Goal: Communication & Community: Answer question/provide support

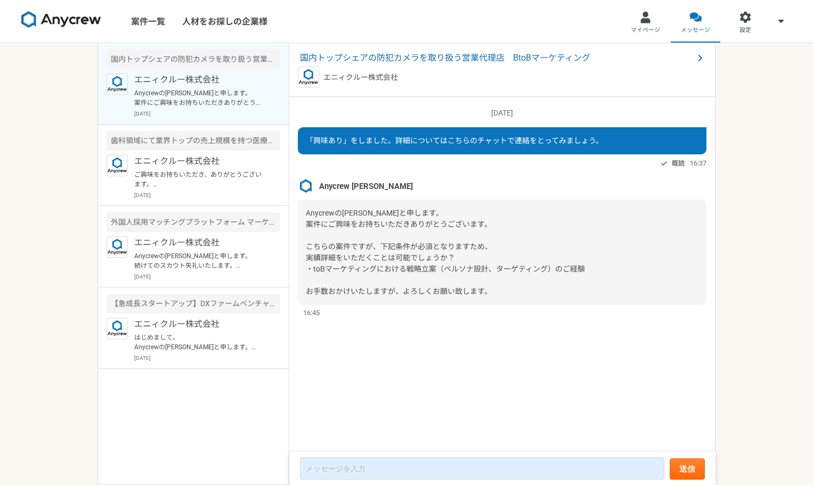
click at [514, 280] on div "Anycrewの[PERSON_NAME]と申します。 案件にご興味をお持ちいただきありがとうございます。 こちらの案件ですが、下記条件が必須となりますため、…" at bounding box center [502, 253] width 409 height 106
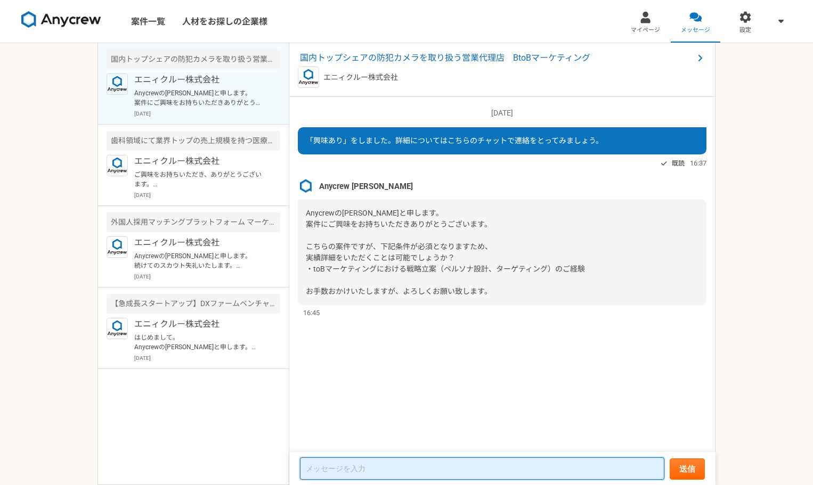
click at [374, 465] on textarea at bounding box center [482, 469] width 365 height 22
click at [362, 470] on textarea at bounding box center [482, 469] width 365 height 22
type textarea "お"
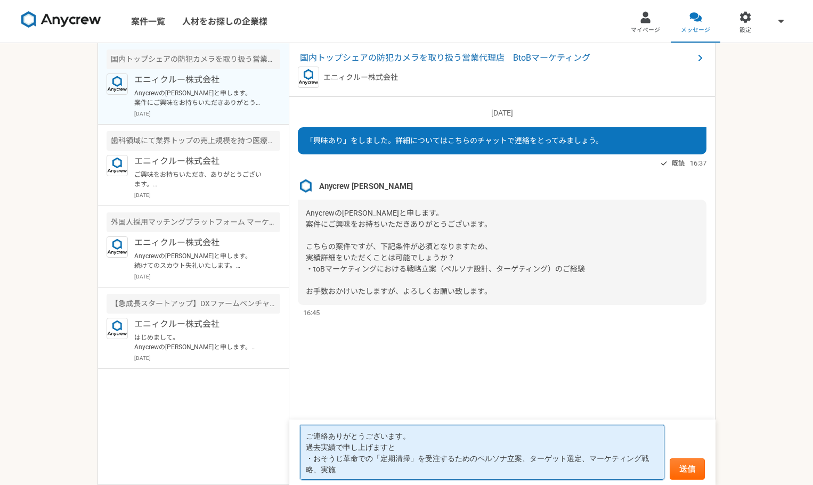
click at [412, 446] on textarea "ご連絡ありがとうございます。 過去実績で申し上げますと ・おそうじ革命での「定期清掃」を受注するためのペルソナ立案、ターゲット選定、マーケティング戦略、実施" at bounding box center [482, 452] width 365 height 55
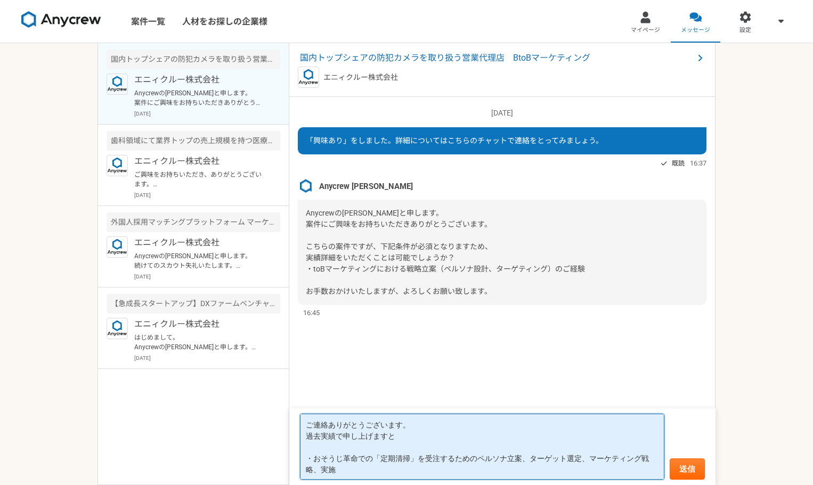
paste textarea "B2B向けの食材卸サイトを新規作成 Shopifyで展開し、基幹システムまで連動させた。 ▼メンバー ・プログラム1名（外部） コンセプトからペルソナ、ターゲ…"
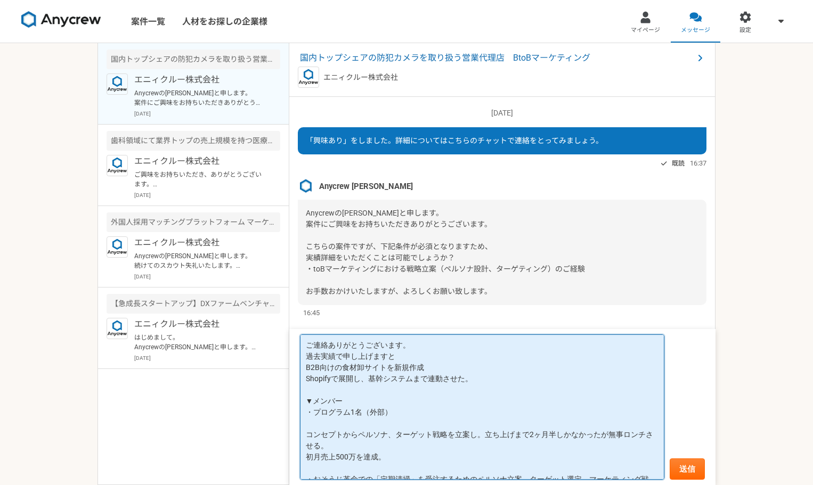
click at [305, 373] on textarea "ご連絡ありがとうございます。 過去実績で申し上げますと B2B向けの食材卸サイトを新規作成 Shopifyで展開し、基幹システムまで連動させた。 ▼メンバー …" at bounding box center [482, 407] width 365 height 145
click at [327, 384] on textarea "ご連絡ありがとうございます。 過去実績で申し上げますと ■B2B向けの食材卸サイトを新規作成 Shopifyで展開し、基幹システムまで連動させた。 ▼メンバー…" at bounding box center [482, 407] width 365 height 145
drag, startPoint x: 400, startPoint y: 409, endPoint x: 293, endPoint y: 392, distance: 108.5
click at [293, 392] on form "ご連絡ありがとうございます。 過去実績で申し上げますと ■B2B向けの食材卸サイトを新規作成 Shopifyで展開し、基幹システムまで連動させた。 ▼メンバー…" at bounding box center [502, 407] width 426 height 156
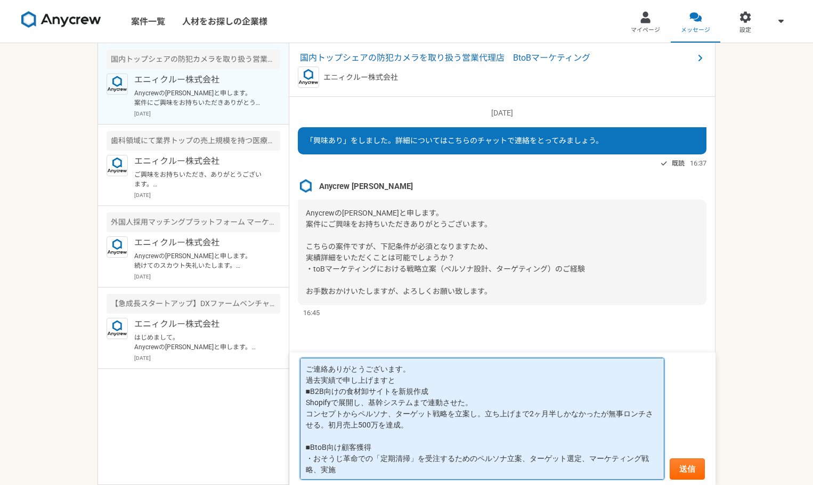
drag, startPoint x: 374, startPoint y: 459, endPoint x: 367, endPoint y: 457, distance: 6.9
click at [367, 457] on textarea "ご連絡ありがとうございます。 過去実績で申し上げますと ■B2B向けの食材卸サイトを新規作成 Shopifyで展開し、基幹システムまで連動させた。 コンセプト…" at bounding box center [482, 419] width 365 height 122
click at [386, 465] on textarea "ご連絡ありがとうございます。 過去実績で申し上げますと ■B2B向けの食材卸サイトを新規作成 Shopifyで展開し、基幹システムまで連動させた。 コンセプト…" at bounding box center [482, 419] width 365 height 122
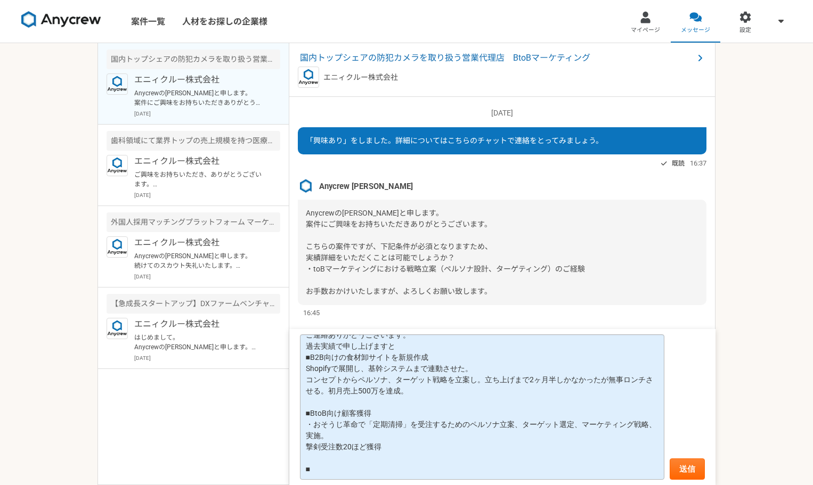
scroll to position [11, 0]
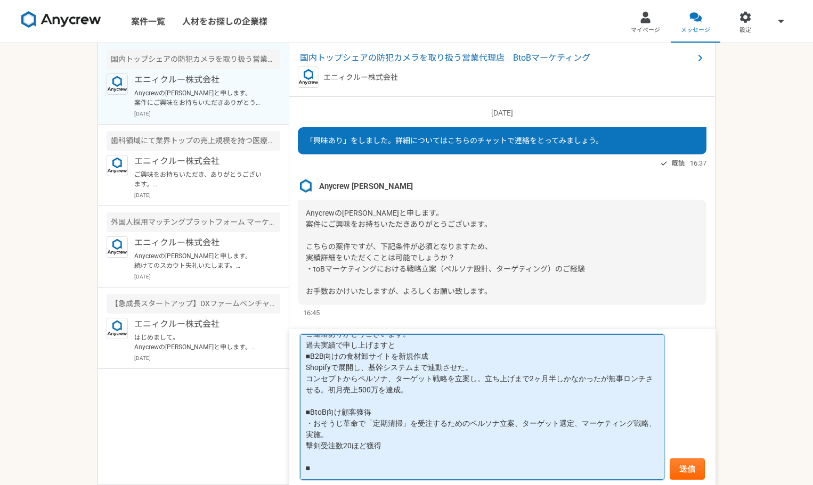
click at [342, 466] on textarea "ご連絡ありがとうございます。 過去実績で申し上げますと ■B2B向けの食材卸サイトを新規作成 Shopifyで展開し、基幹システムまで連動させた。 コンセプト…" at bounding box center [482, 407] width 365 height 145
paste textarea "ビジネスフォン販売サイトのリニューアル。 こちらも5年ほどリニューアルされていなかったものをECCUBEに移行。 顧客データ管理はオフラインのエクセルで行って…"
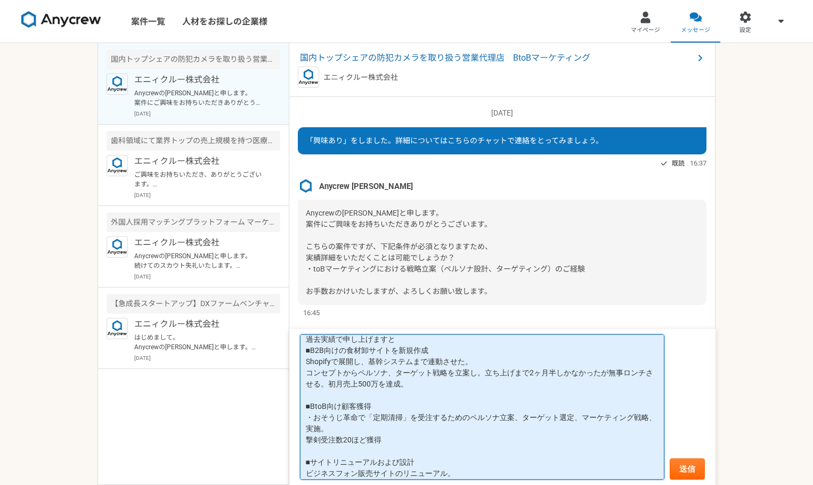
scroll to position [84, 0]
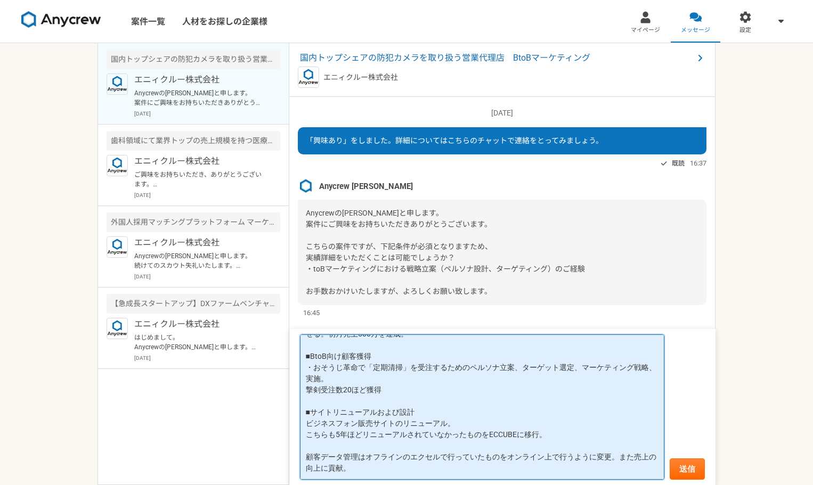
click at [338, 389] on textarea "ご連絡ありがとうございます。 過去実績で申し上げますと ■B2B向けの食材卸サイトを新規作成 Shopifyで展開し、基幹システムまで連動させた。 コンセプト…" at bounding box center [482, 407] width 365 height 145
click at [338, 403] on textarea "ご連絡ありがとうございます。 過去実績で申し上げますと ■B2B向けの食材卸サイトを新規作成 Shopifyで展開し、基幹システムまで連動させた。 コンセプト…" at bounding box center [482, 407] width 365 height 145
drag, startPoint x: 319, startPoint y: 374, endPoint x: 305, endPoint y: 374, distance: 14.4
click at [304, 374] on textarea "ご連絡ありがとうございます。 過去実績で申し上げますと ■B2B向けの食材卸サイトを新規作成 Shopifyで展開し、基幹システムまで連動させた。 コンセプト…" at bounding box center [482, 407] width 365 height 145
click at [357, 377] on textarea "ご連絡ありがとうございます。 過去実績で申し上げますと ■B2B向けの食材卸サイトを新規作成 Shopifyで展開し、基幹システムまで連動させた。 コンセプト…" at bounding box center [482, 407] width 365 height 145
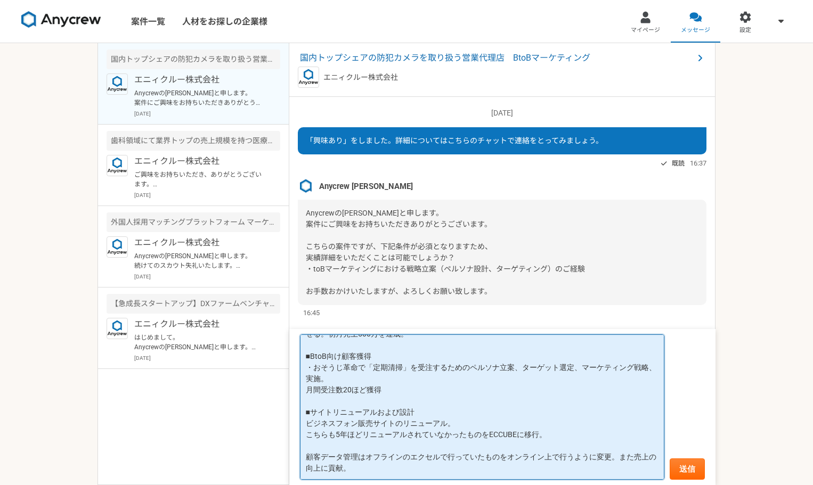
click at [368, 370] on textarea "ご連絡ありがとうございます。 過去実績で申し上げますと ■B2B向けの食材卸サイトを新規作成 Shopifyで展開し、基幹システムまで連動させた。 コンセプト…" at bounding box center [482, 407] width 365 height 145
click at [382, 372] on textarea "ご連絡ありがとうございます。 過去実績で申し上げますと ■B2B向けの食材卸サイトを新規作成 Shopifyで展開し、基幹システムまで連動させた。 コンセプト…" at bounding box center [482, 407] width 365 height 145
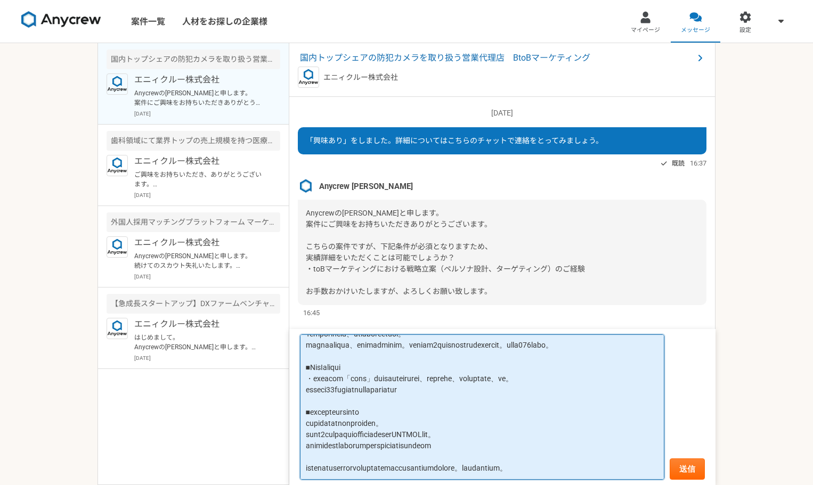
click at [325, 446] on textarea at bounding box center [482, 407] width 365 height 145
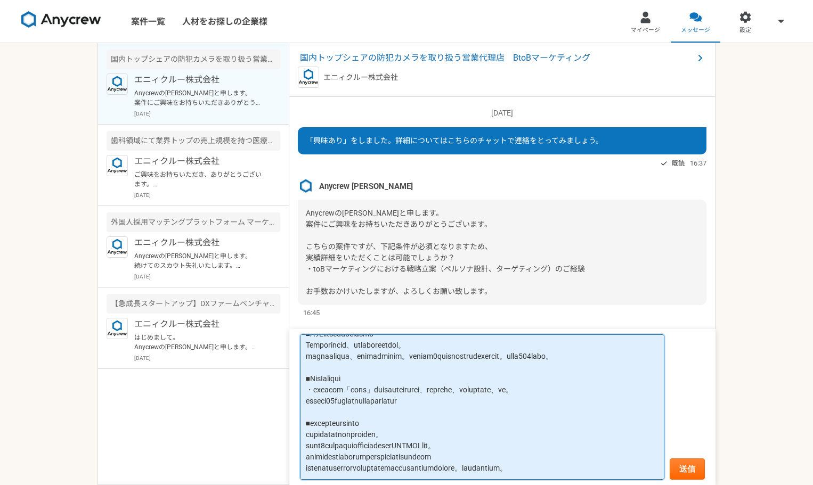
scroll to position [90, 0]
click at [365, 449] on textarea at bounding box center [482, 407] width 365 height 145
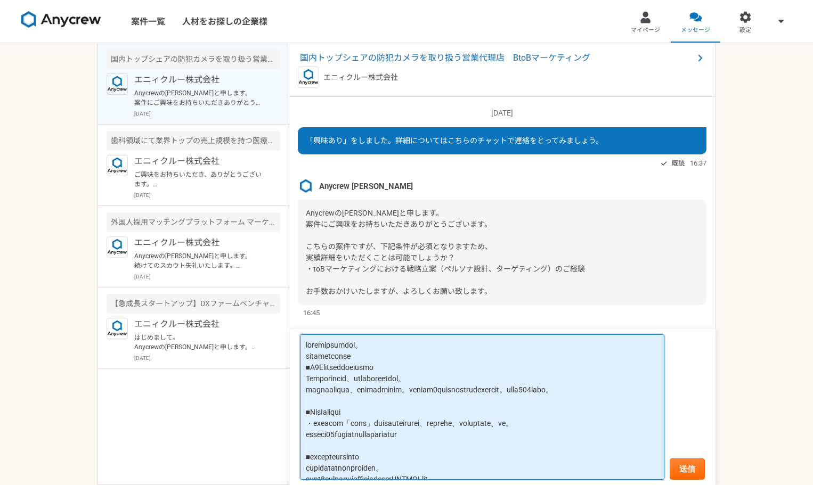
click at [397, 355] on textarea at bounding box center [482, 407] width 365 height 145
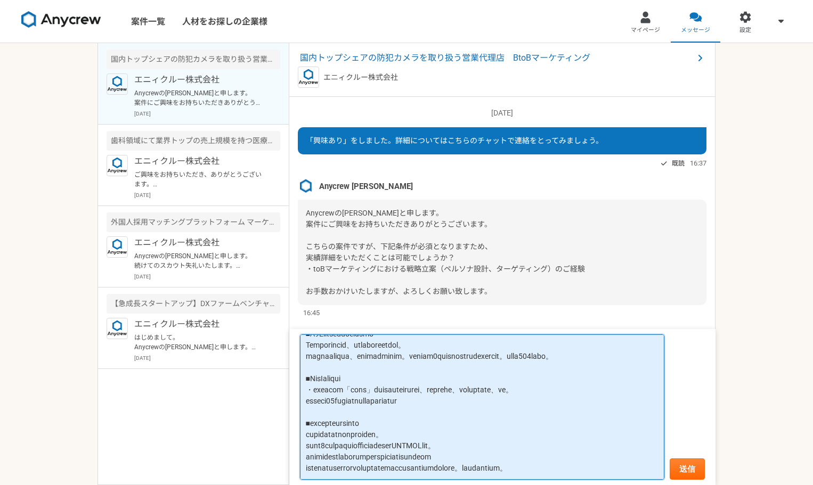
scroll to position [90, 0]
click at [352, 459] on textarea at bounding box center [482, 407] width 365 height 145
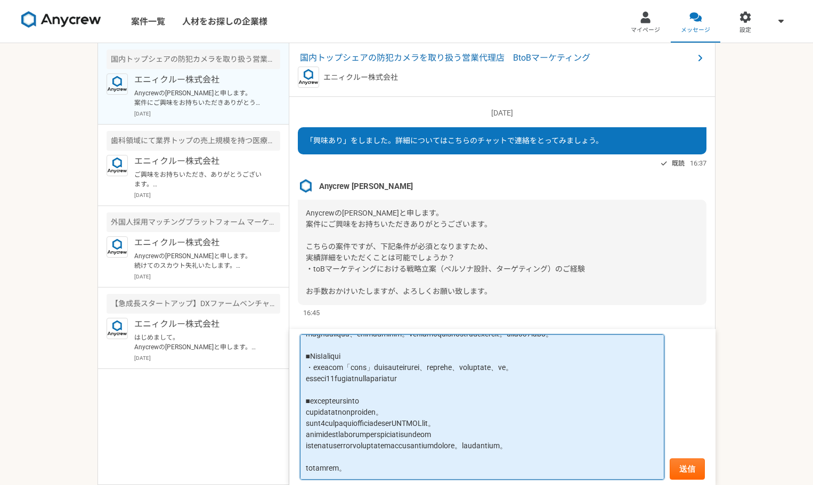
scroll to position [0, 0]
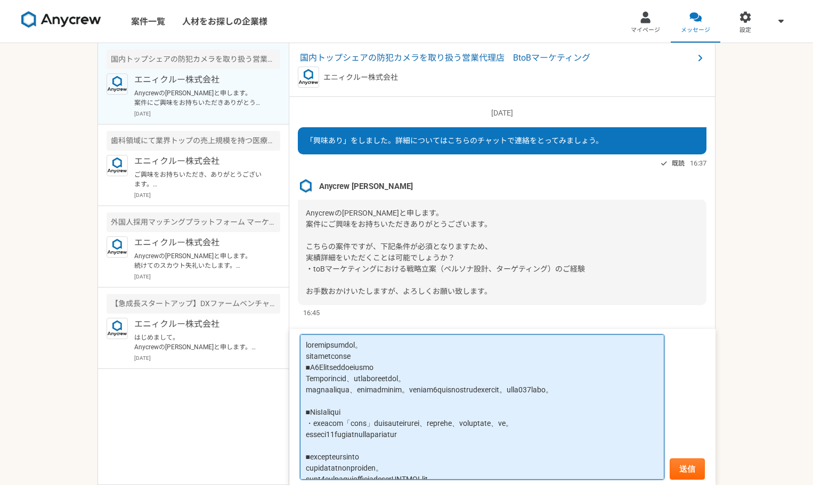
click at [403, 358] on textarea at bounding box center [482, 407] width 365 height 145
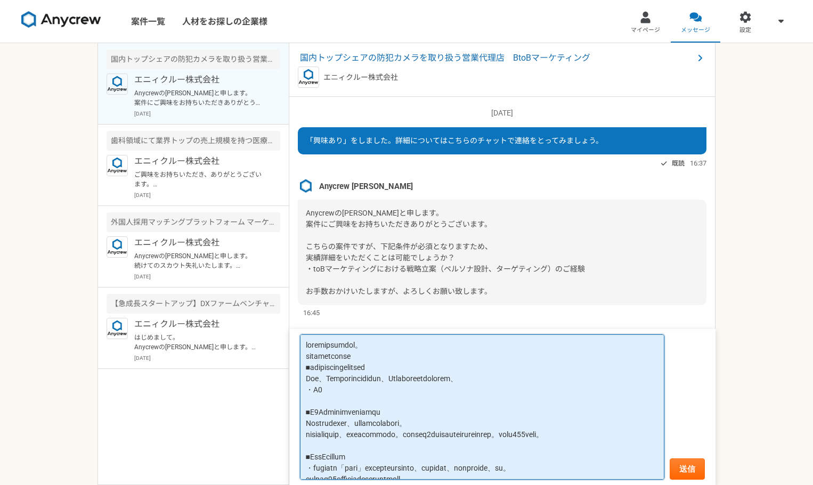
drag, startPoint x: 329, startPoint y: 394, endPoint x: 311, endPoint y: 390, distance: 18.5
click at [311, 390] on textarea at bounding box center [482, 407] width 365 height 145
paste textarea "分析結果"
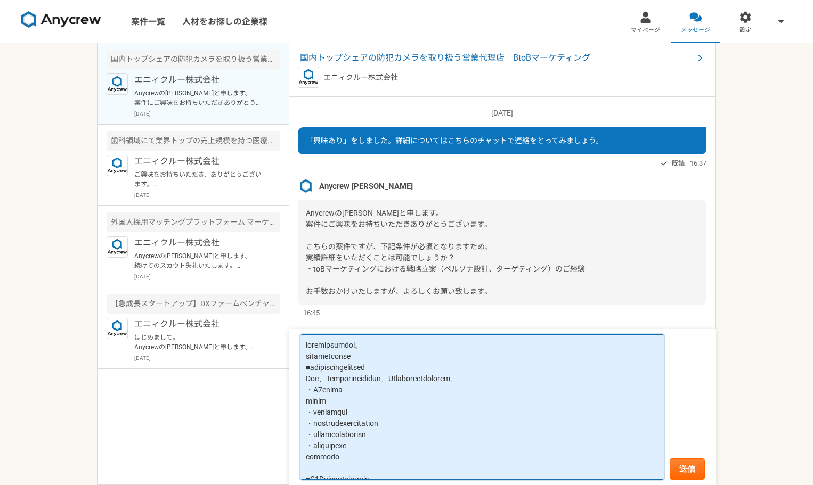
click at [327, 457] on textarea at bounding box center [482, 407] width 365 height 145
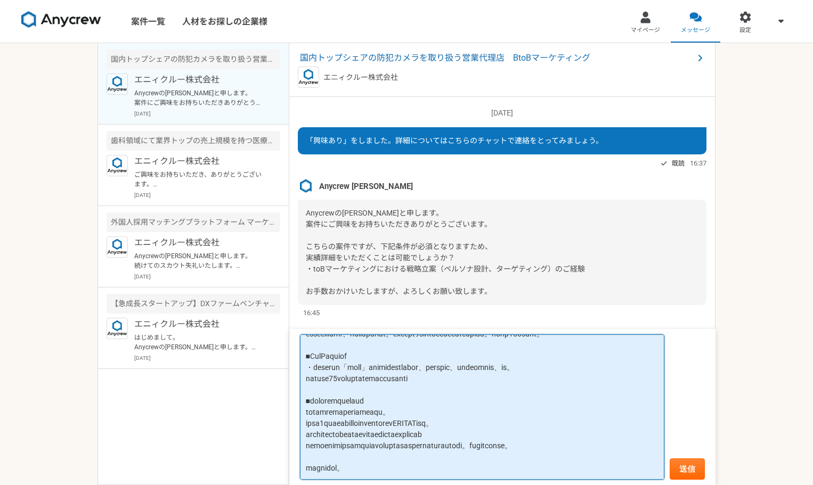
click at [372, 456] on textarea at bounding box center [482, 407] width 365 height 145
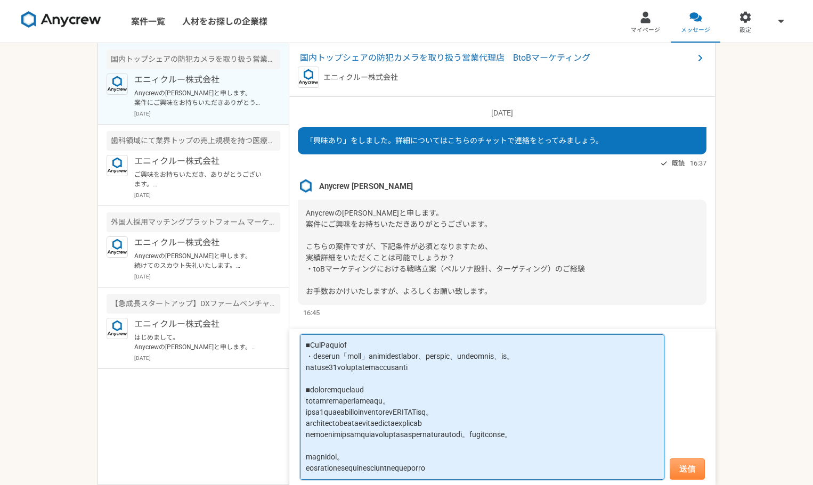
type textarea "loremipsumdol。 sitametconse ■adipiscingelitsed Doe、Temporincididun、Utlaboreetdo…"
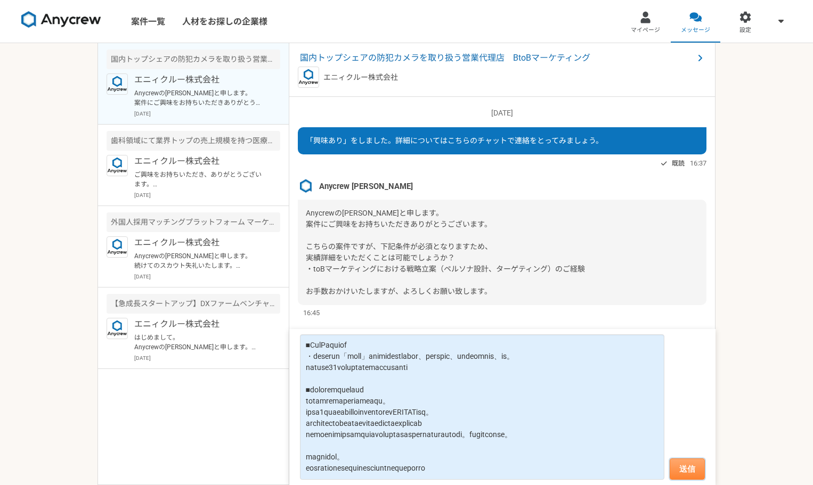
click at [696, 465] on button "送信" at bounding box center [687, 469] width 35 height 21
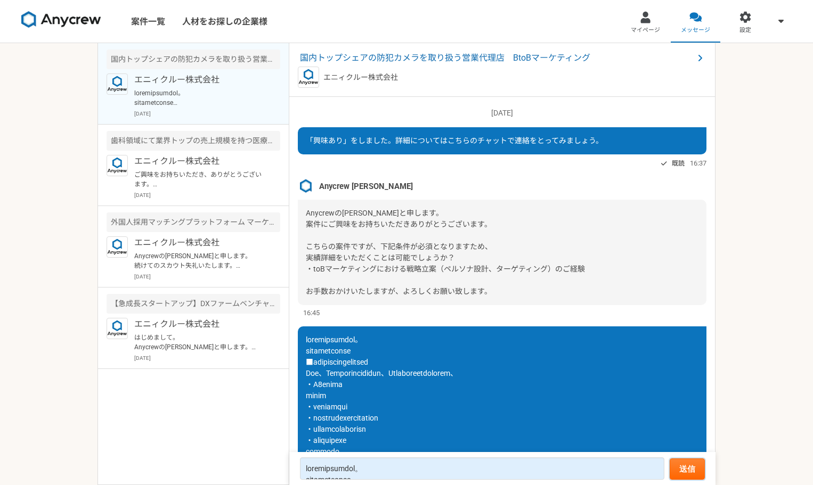
scroll to position [270, 0]
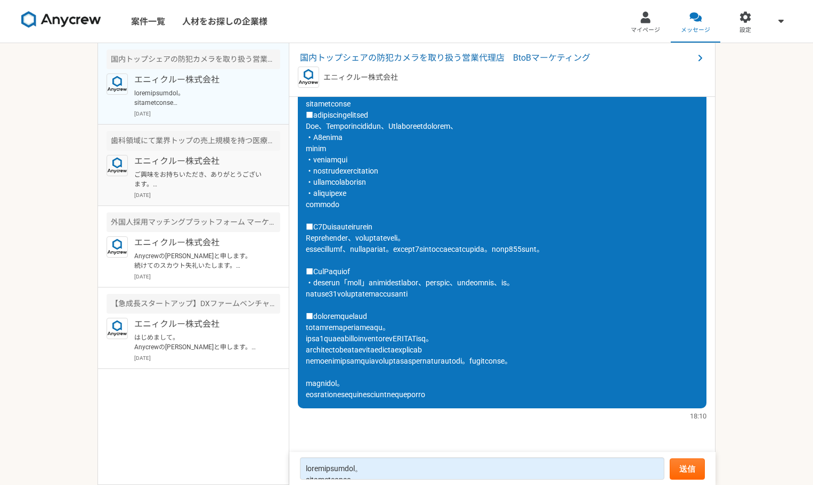
click at [212, 187] on p "ご興味をお持ちいただき、ありがとうございます。 必須要件や、歓迎要件につきましては、いかがでしょうか？ 箇条書き等、テキストで構いませんので、それぞれご回答い…" at bounding box center [200, 179] width 132 height 19
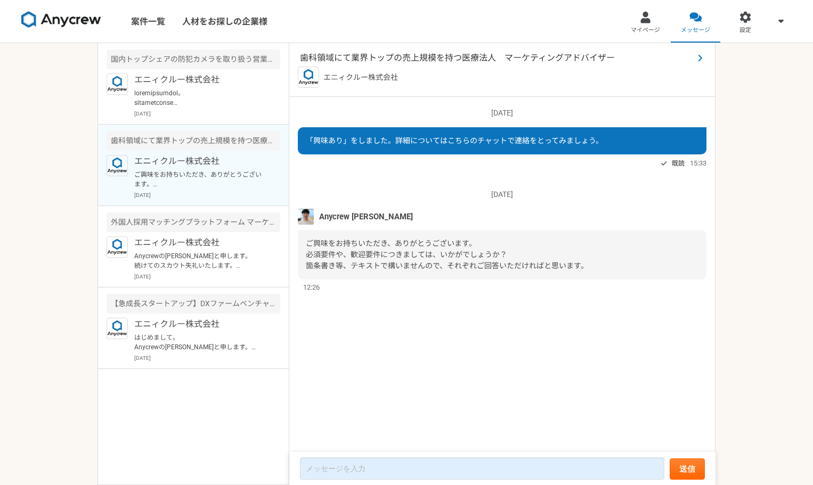
click at [490, 61] on span "歯科領域にて業界トップの売上規模を持つ医療法人　マーケティングアドバイザー" at bounding box center [497, 58] width 394 height 13
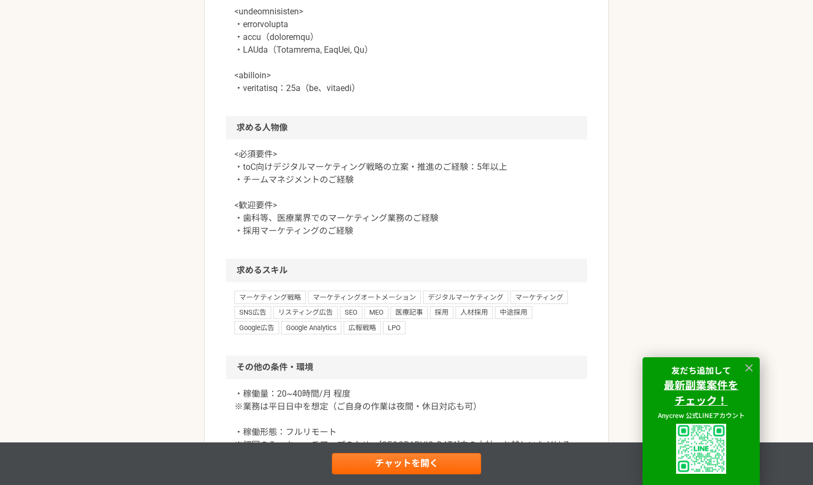
scroll to position [622, 0]
